Goal: Task Accomplishment & Management: Manage account settings

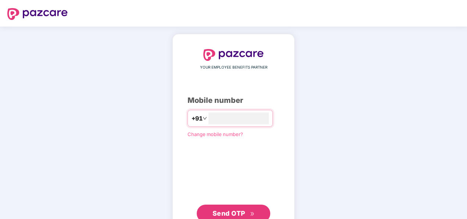
type input "**********"
click at [226, 207] on button "Send OTP" at bounding box center [234, 213] width 74 height 18
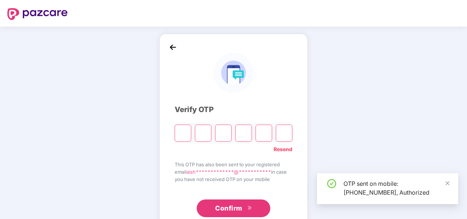
type input "*"
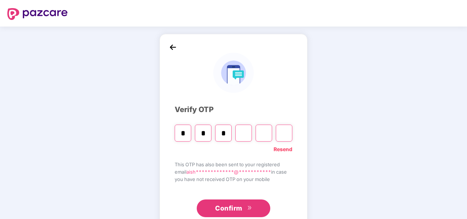
type input "*"
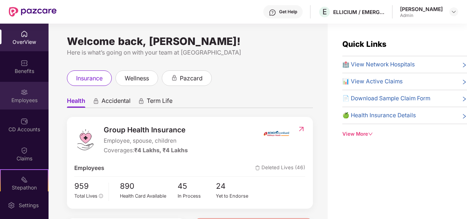
click at [11, 91] on div "Employees" at bounding box center [24, 96] width 49 height 28
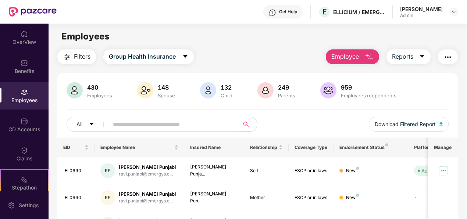
click at [172, 122] on input "text" at bounding box center [171, 123] width 117 height 11
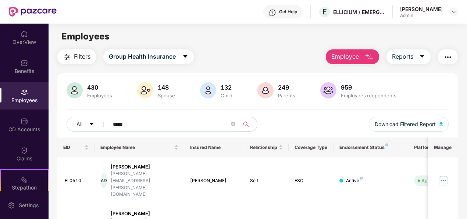
scroll to position [45, 0]
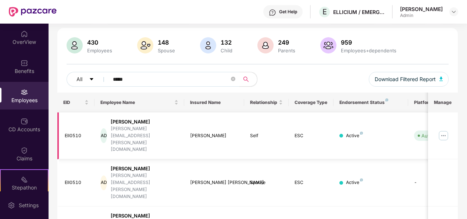
type input "*****"
click at [442, 130] on img at bounding box center [444, 136] width 12 height 12
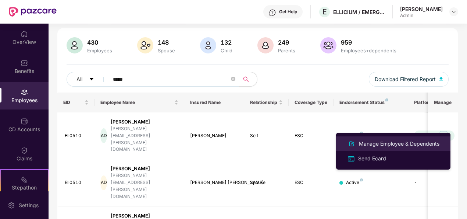
click at [401, 140] on div "Manage Employee & Dependents" at bounding box center [400, 143] width 84 height 8
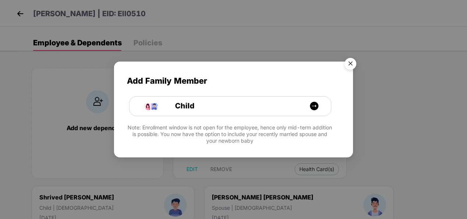
click at [356, 63] on img "Close" at bounding box center [350, 64] width 21 height 21
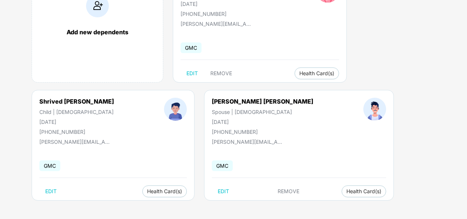
scroll to position [59, 0]
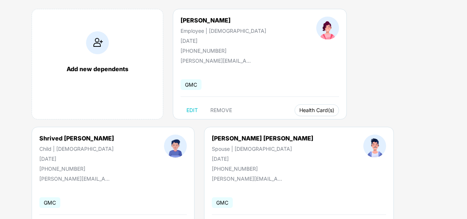
click at [300, 109] on span "Health Card(s)" at bounding box center [317, 110] width 35 height 4
click at [295, 124] on span "Health Insurance(ESC)" at bounding box center [294, 124] width 64 height 8
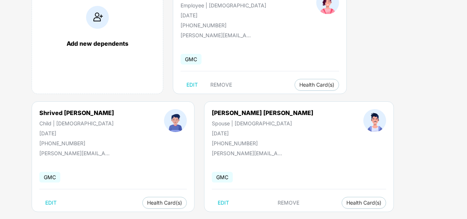
scroll to position [96, 0]
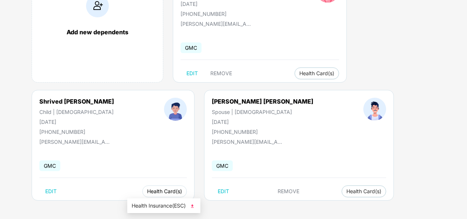
click at [163, 193] on span "Health Card(s)" at bounding box center [164, 191] width 35 height 4
click at [347, 189] on span "Health Card(s)" at bounding box center [364, 191] width 35 height 4
click at [332, 202] on span "Health Insurance(ESC)" at bounding box center [317, 205] width 64 height 8
click at [152, 190] on span "Health Card(s)" at bounding box center [164, 191] width 35 height 4
click at [195, 205] on img at bounding box center [192, 205] width 7 height 7
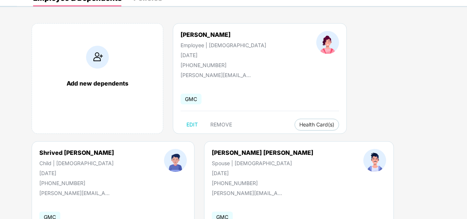
scroll to position [0, 0]
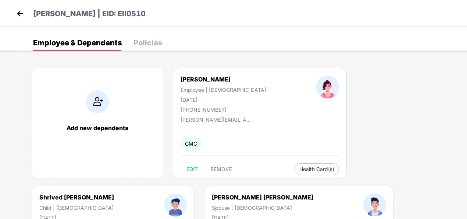
click at [25, 13] on img at bounding box center [20, 13] width 11 height 11
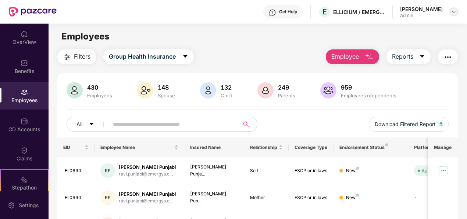
click at [452, 13] on img at bounding box center [454, 12] width 6 height 6
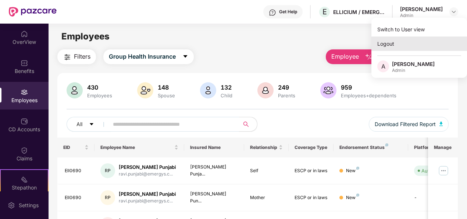
click at [396, 41] on div "Logout" at bounding box center [420, 43] width 96 height 14
